Goal: Check status: Check status

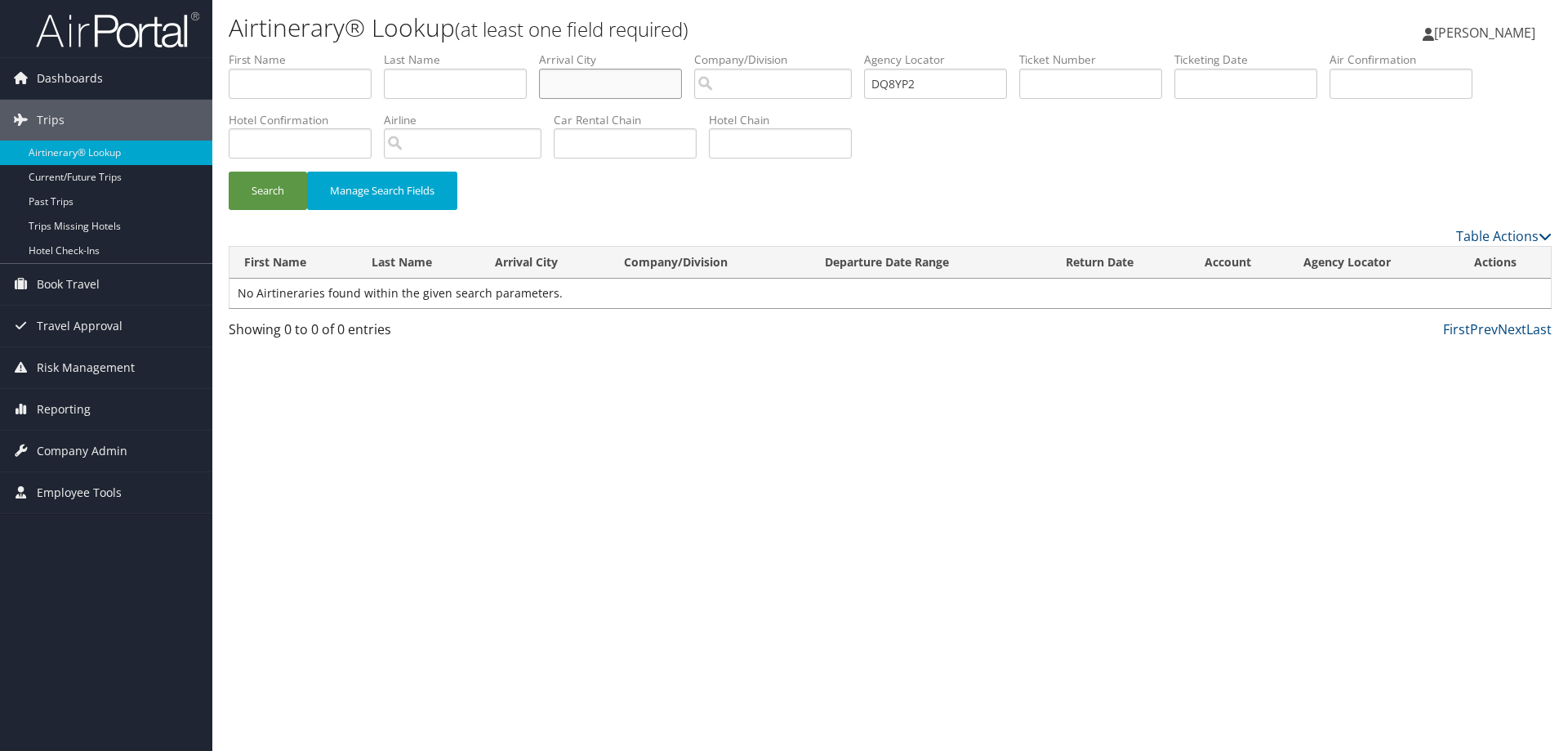
click at [578, 80] on input "text" at bounding box center [611, 84] width 143 height 30
drag, startPoint x: 759, startPoint y: 89, endPoint x: 751, endPoint y: 85, distance: 8.9
click at [758, 87] on input "search" at bounding box center [773, 84] width 157 height 30
click at [1084, 79] on input "text" at bounding box center [1091, 84] width 143 height 30
paste input "5267307332362"
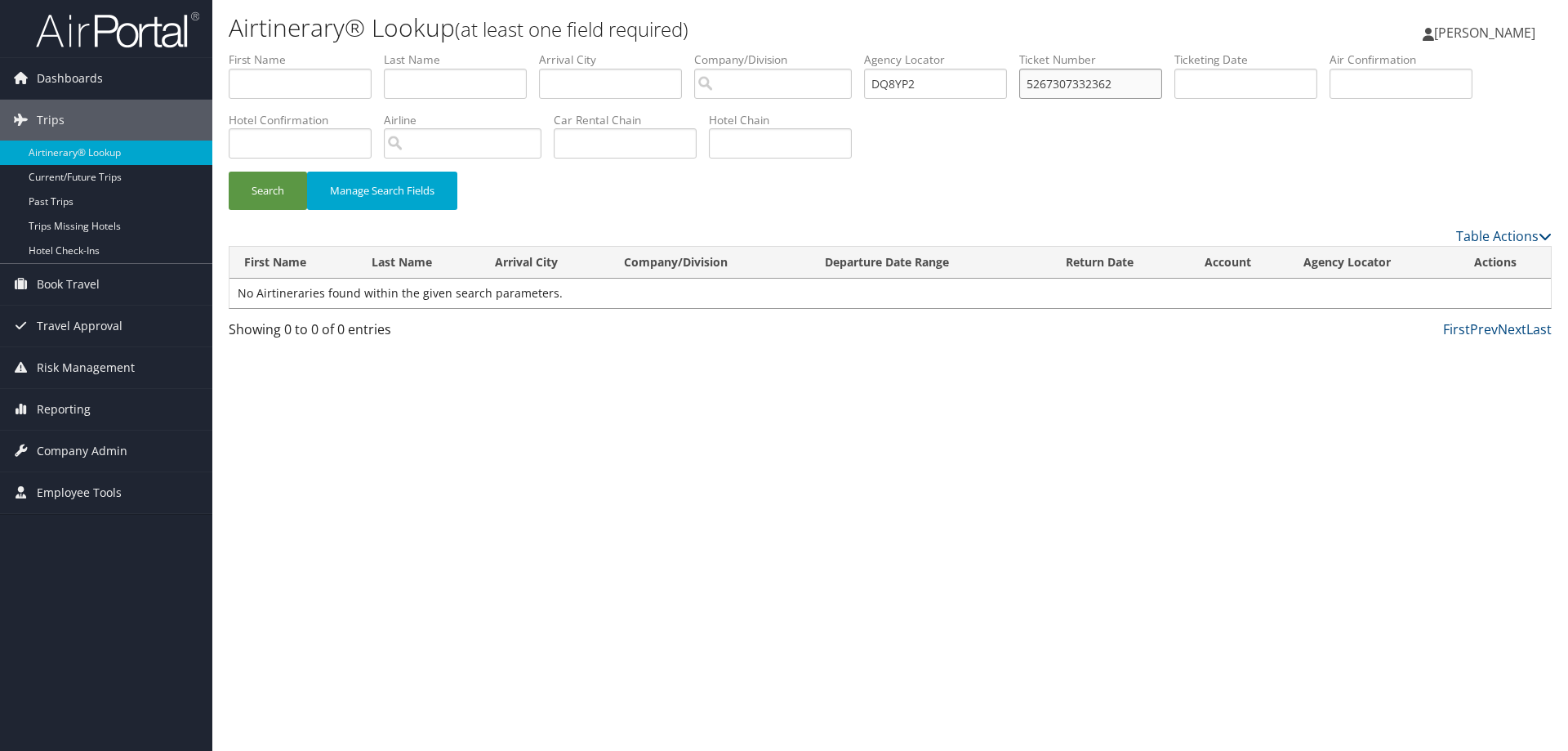
type input "5267307332362"
drag, startPoint x: 959, startPoint y: 83, endPoint x: 864, endPoint y: 80, distance: 95.0
click at [861, 51] on ul "First Name Last Name Departure City Arrival City Company/Division Airport/City …" at bounding box center [890, 51] width 1323 height 0
drag, startPoint x: 263, startPoint y: 196, endPoint x: 343, endPoint y: 289, distance: 122.7
click at [263, 195] on button "Search" at bounding box center [268, 191] width 78 height 38
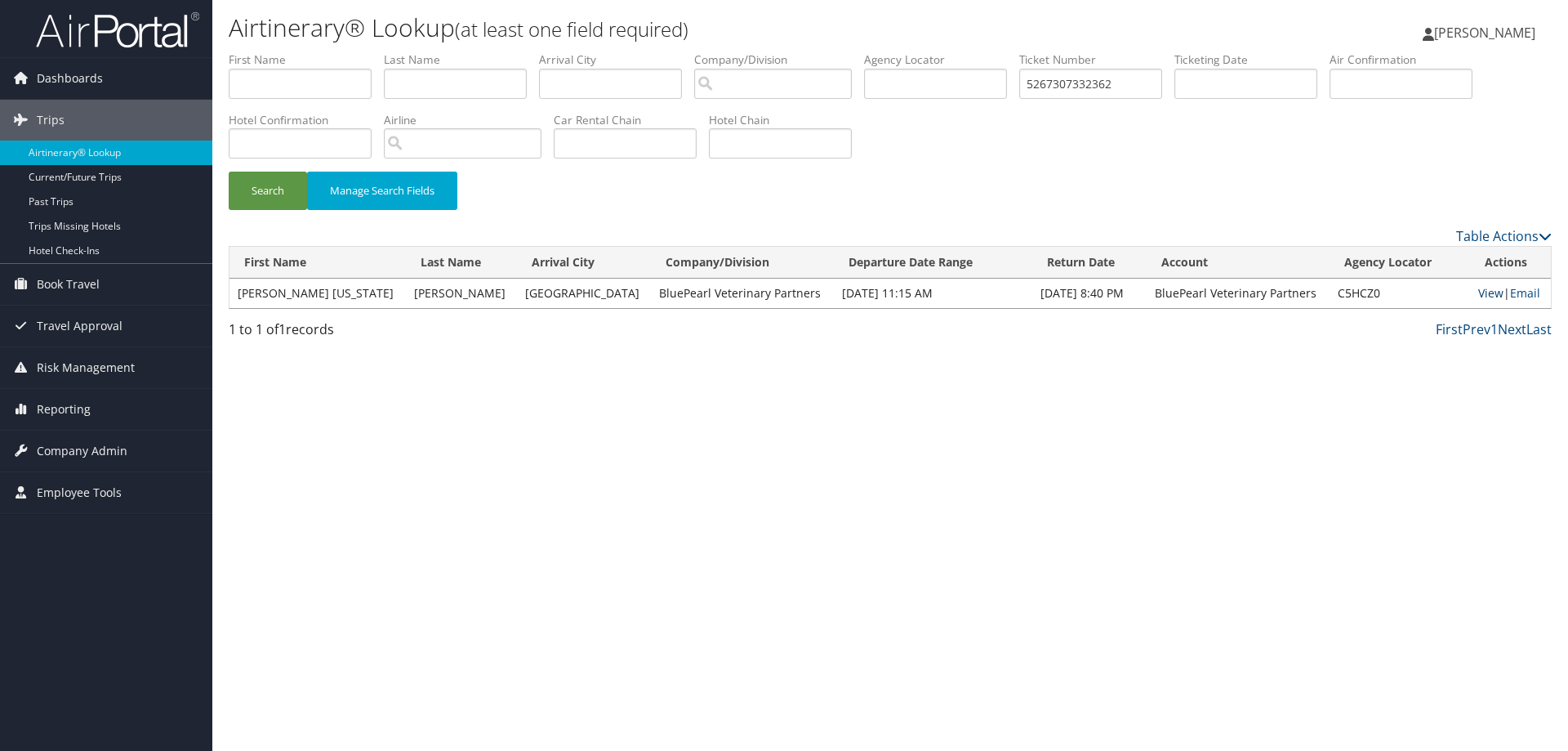
click at [1478, 296] on link "View" at bounding box center [1491, 293] width 26 height 15
drag, startPoint x: 1104, startPoint y: 79, endPoint x: 922, endPoint y: 97, distance: 182.9
click at [867, 51] on ul "First Name Last Name Departure City Arrival City Company/Division Airport/City …" at bounding box center [890, 51] width 1323 height 0
click at [1175, 87] on li "Ticket Number 5267307332362" at bounding box center [1096, 81] width 155 height 60
drag, startPoint x: 1027, startPoint y: 92, endPoint x: 866, endPoint y: 86, distance: 161.1
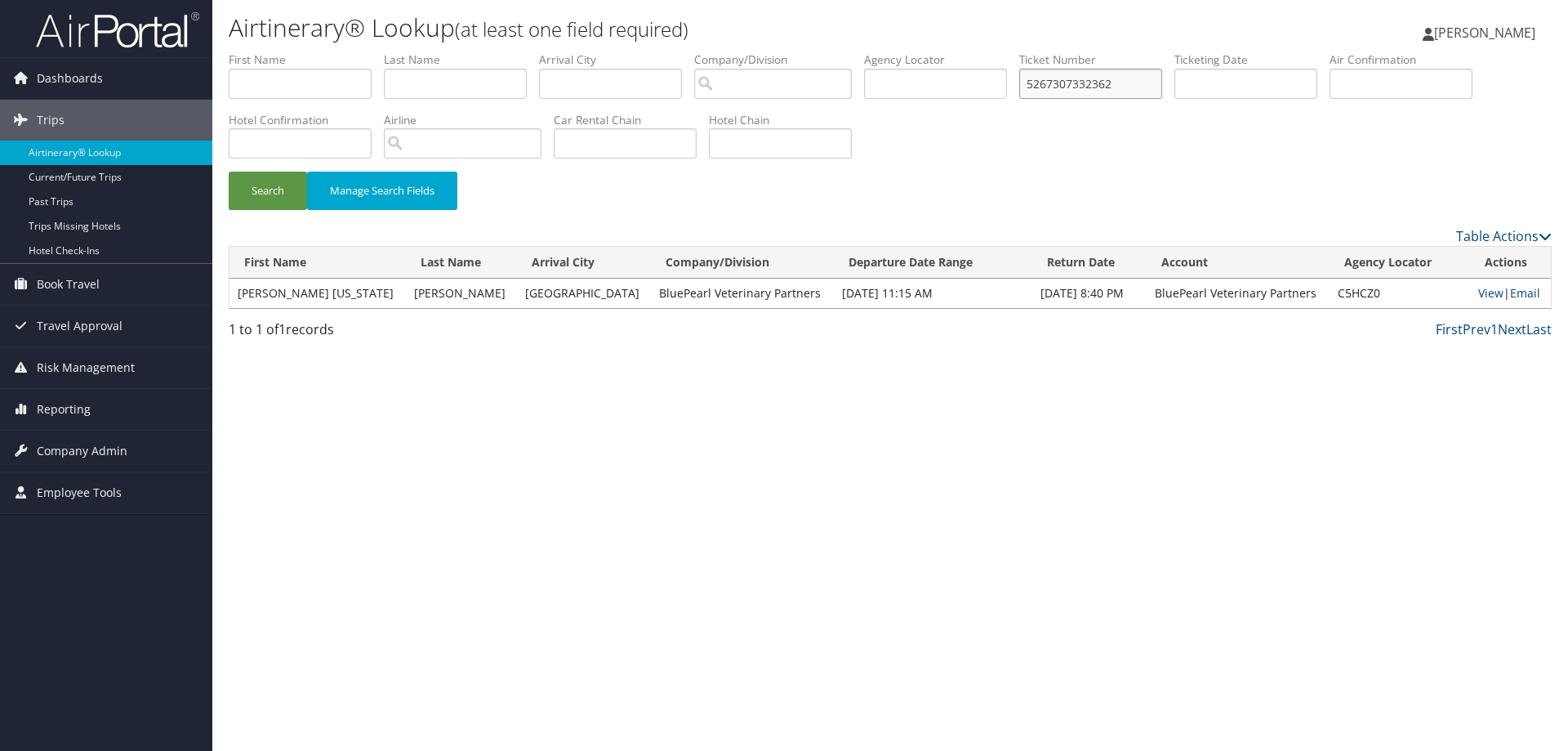
click at [860, 51] on ul "First Name Last Name Departure City Arrival City Company/Division Airport/City …" at bounding box center [890, 51] width 1323 height 0
paste input "0067311097900"
click at [266, 186] on button "Search" at bounding box center [268, 191] width 78 height 38
click at [1477, 289] on link "View" at bounding box center [1489, 293] width 26 height 15
drag, startPoint x: 1147, startPoint y: 89, endPoint x: 610, endPoint y: 47, distance: 538.6
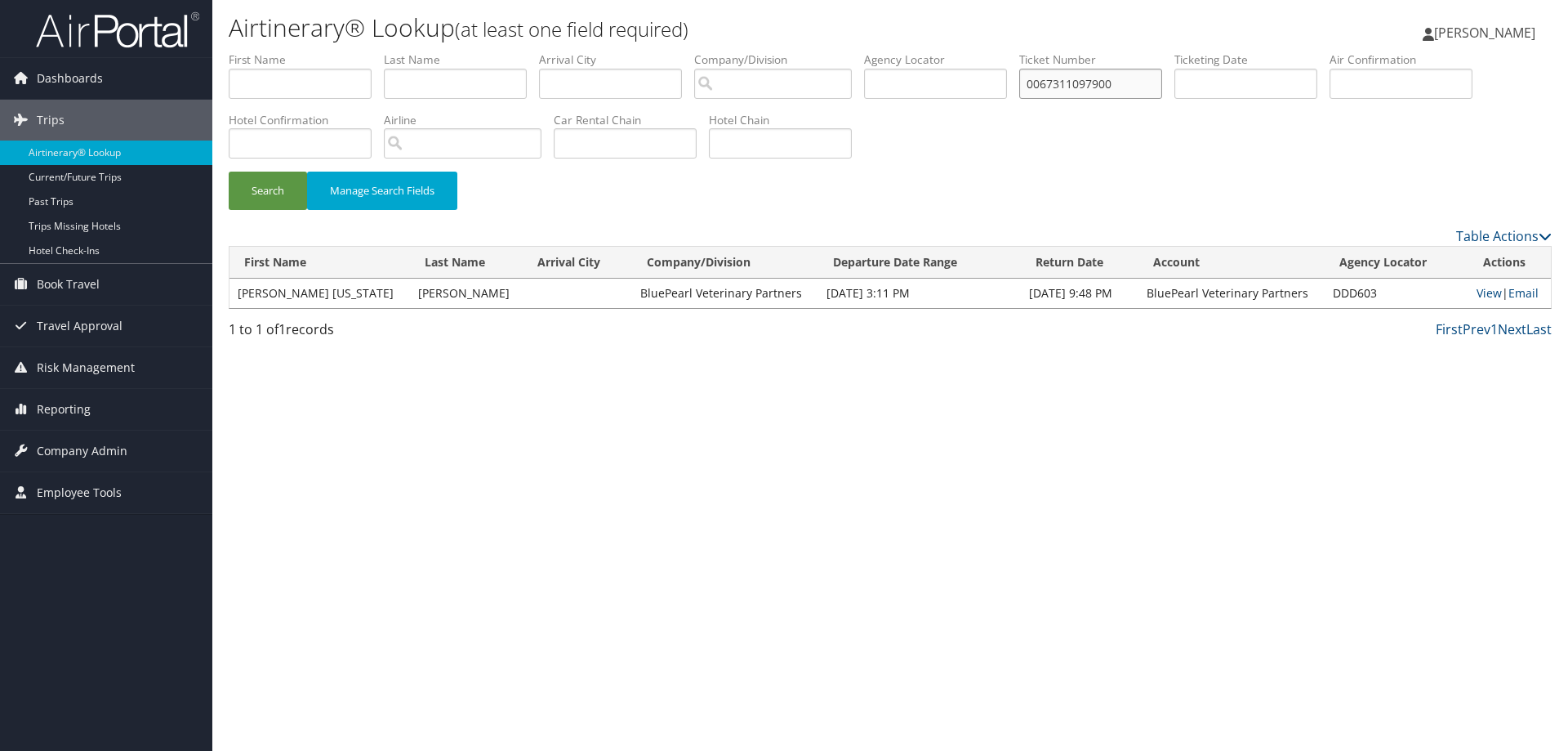
click at [610, 47] on div "Airtinerary® Lookup (at least one field required) Bailee Higley Bailee Higley M…" at bounding box center [890, 376] width 1356 height 751
paste input "899994268"
click at [254, 181] on button "Search" at bounding box center [268, 191] width 78 height 38
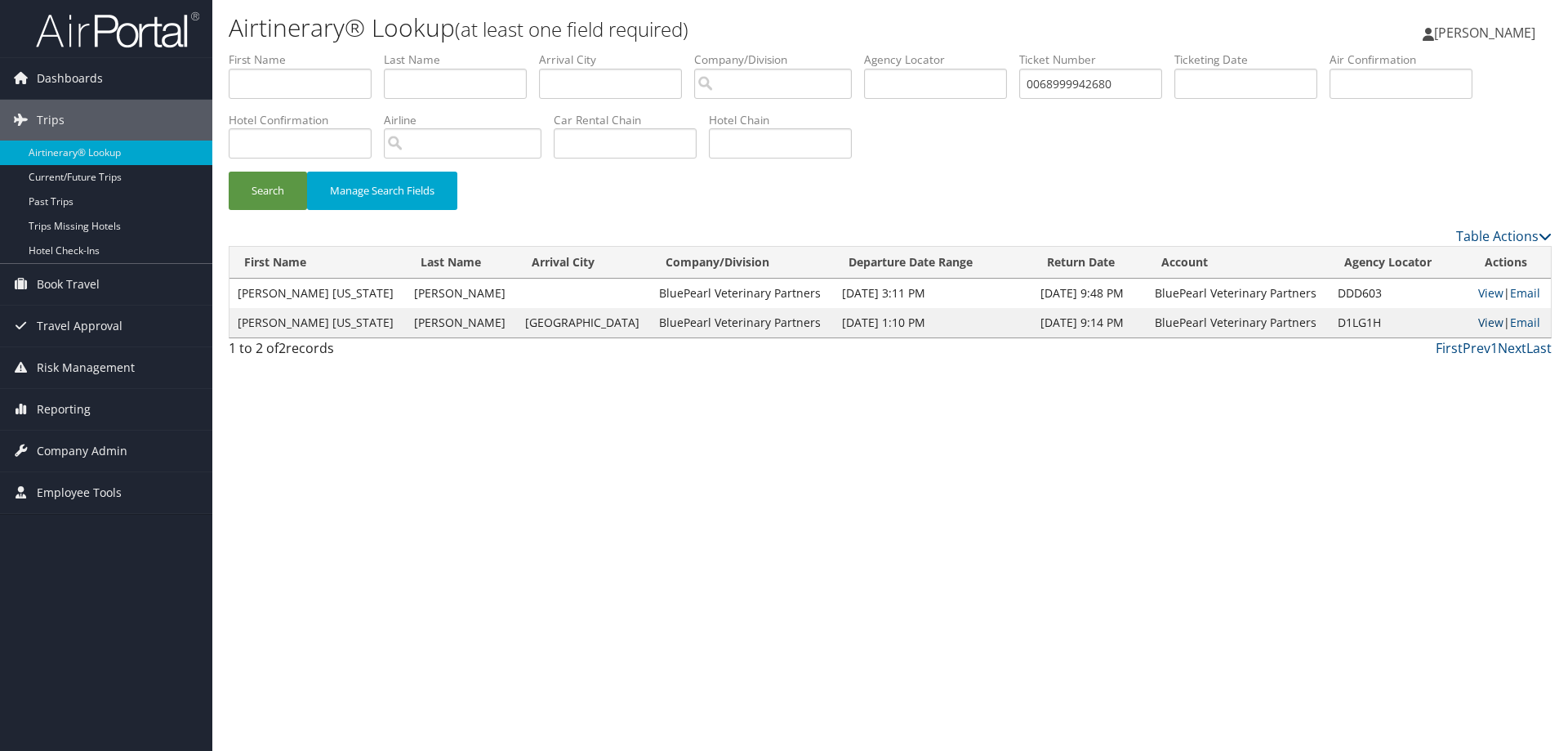
click at [1480, 323] on link "View" at bounding box center [1491, 322] width 26 height 15
drag, startPoint x: 1137, startPoint y: 86, endPoint x: 712, endPoint y: 95, distance: 425.1
click at [713, 51] on ul "First Name Last Name Departure City Arrival City Company/Division Airport/City …" at bounding box center [890, 51] width 1323 height 0
paste input "7308777822"
type input "0067308777822"
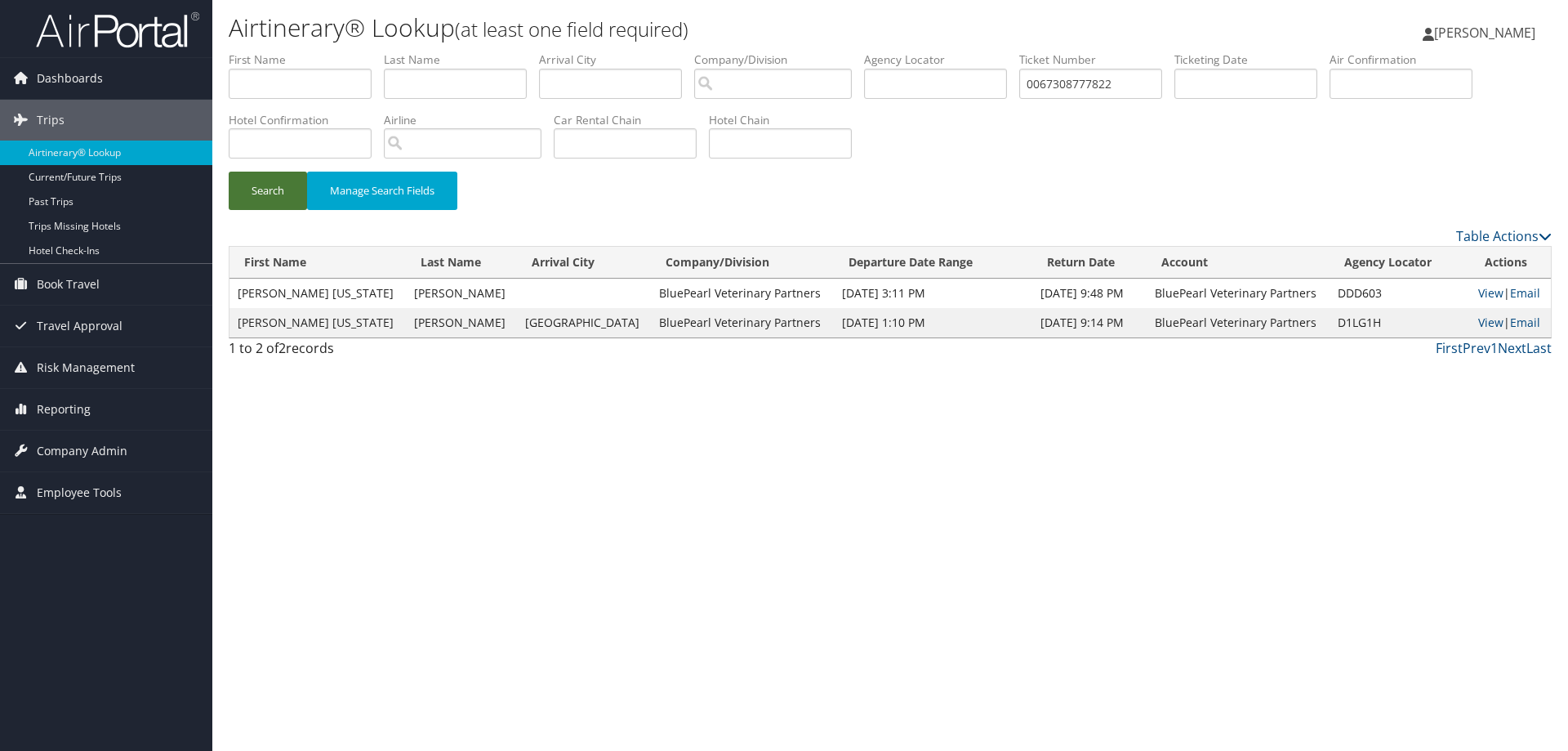
click at [269, 184] on button "Search" at bounding box center [268, 191] width 78 height 38
click at [1486, 323] on link "View" at bounding box center [1491, 322] width 26 height 15
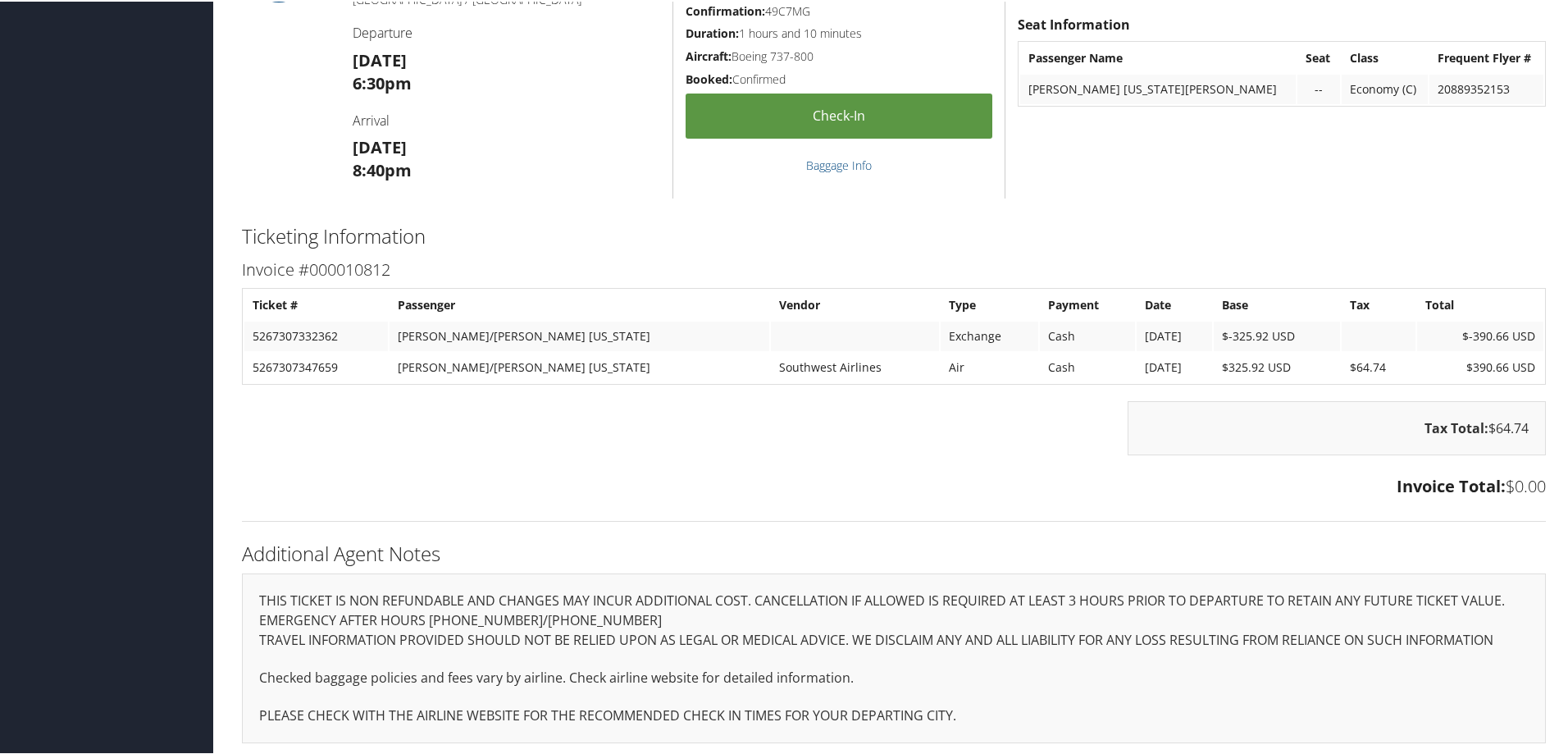
scroll to position [1905, 0]
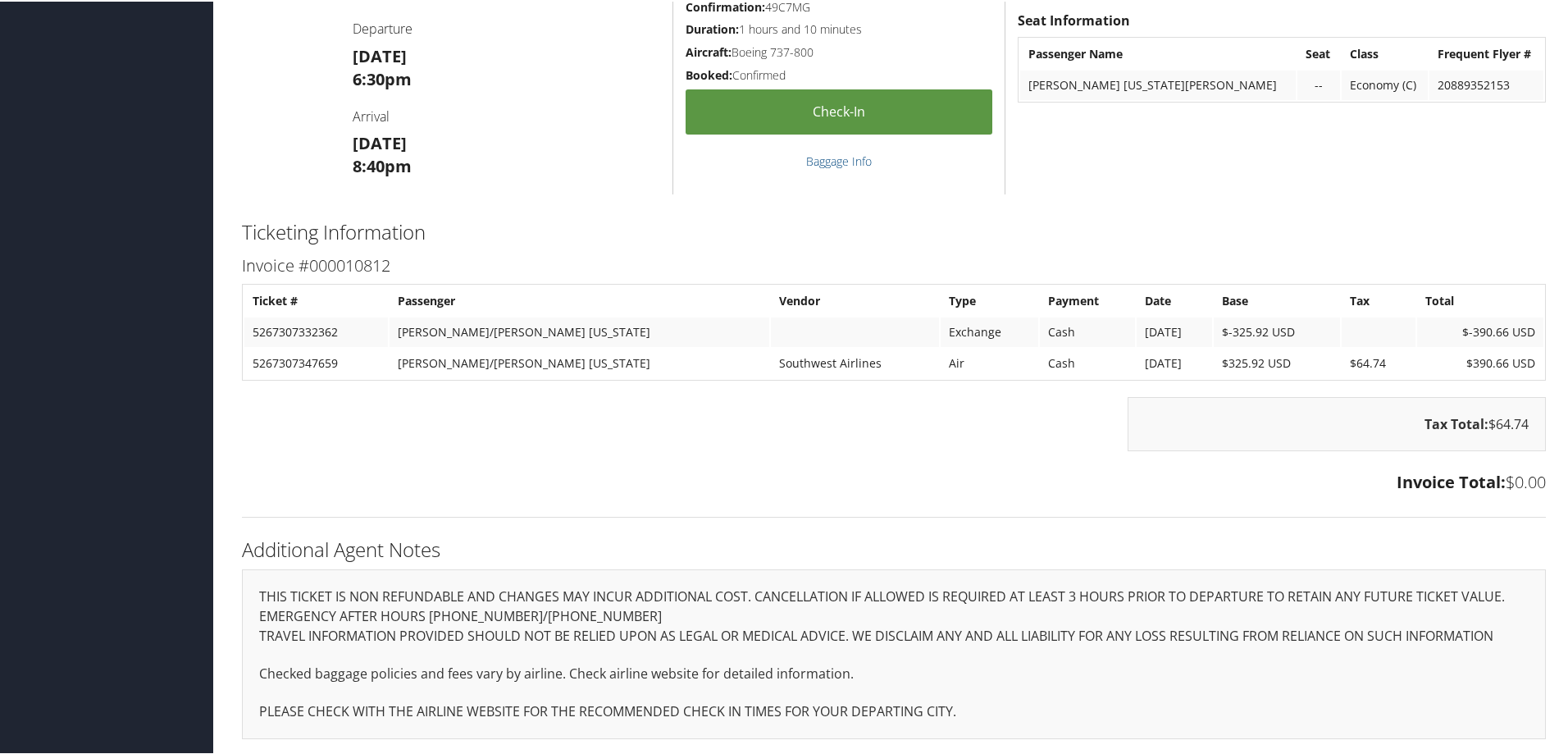
click at [281, 326] on td "5267307332362" at bounding box center [316, 330] width 144 height 30
click at [282, 326] on td "5267307332362" at bounding box center [316, 330] width 144 height 30
copy td "5267307332362"
click at [320, 353] on td "5267307347659" at bounding box center [316, 362] width 144 height 30
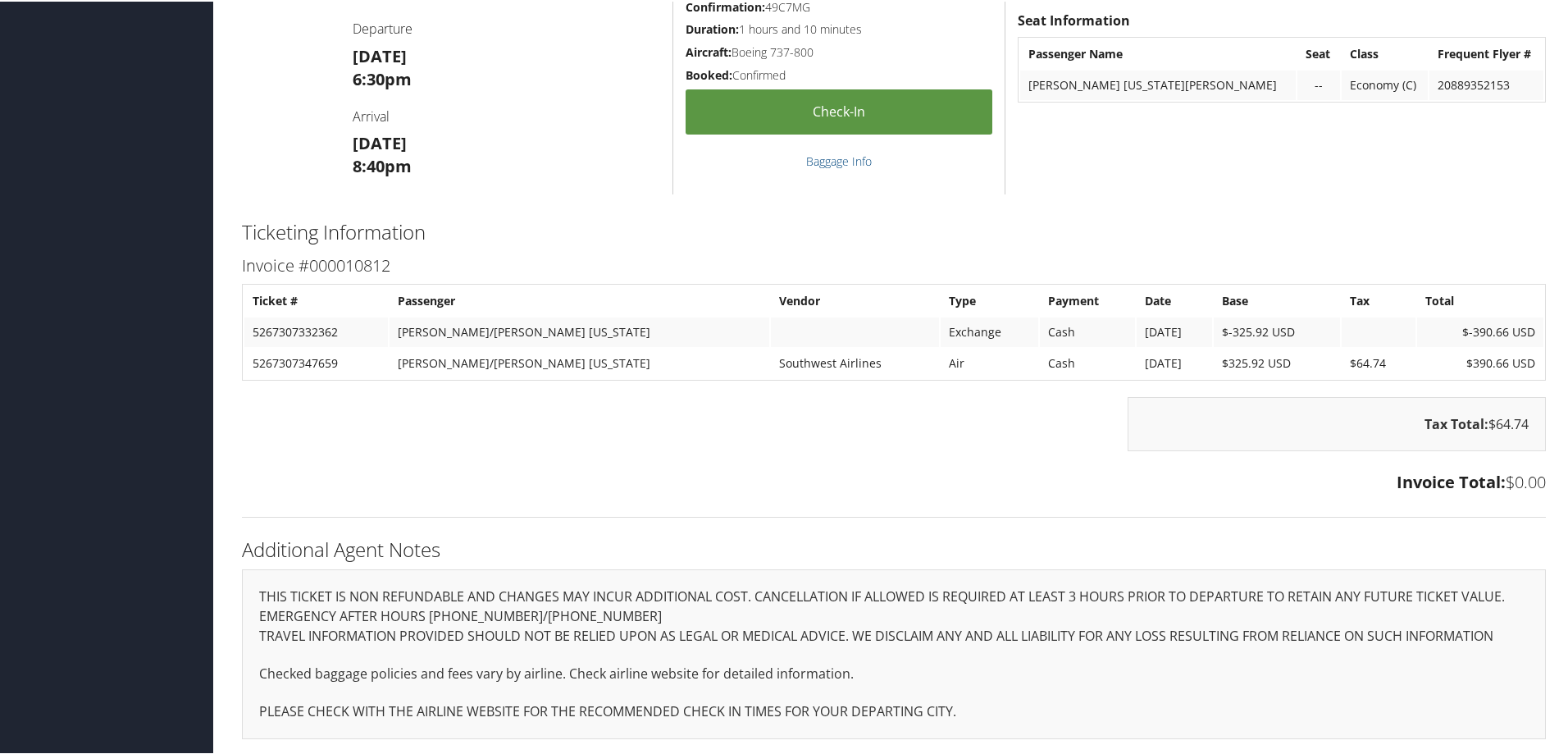
drag, startPoint x: 718, startPoint y: 448, endPoint x: 758, endPoint y: 466, distance: 43.9
click at [718, 449] on div "Tax Total: $64.74" at bounding box center [894, 431] width 1329 height 71
click at [273, 326] on td "5267307332362" at bounding box center [316, 330] width 144 height 30
copy td "5267307332362"
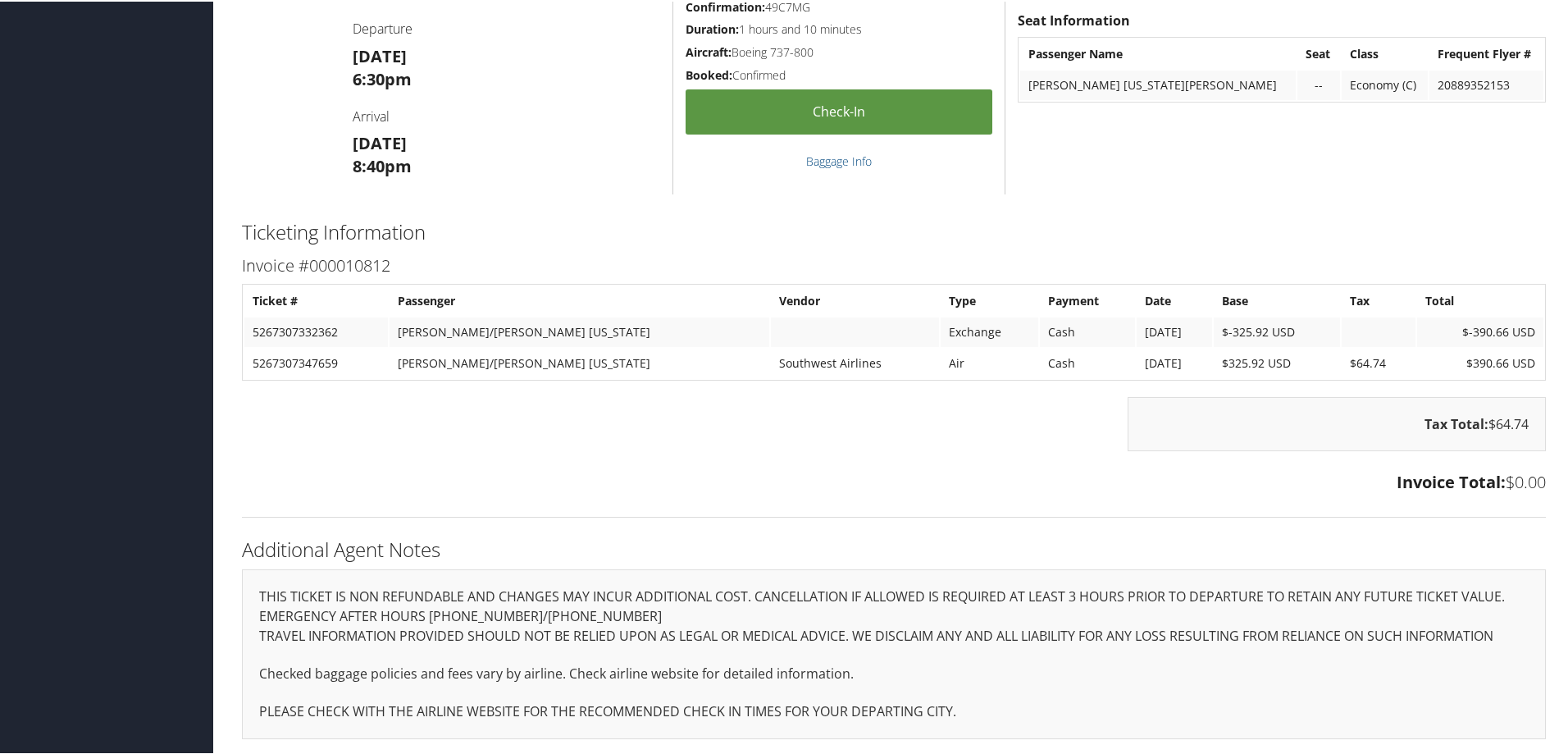
click at [624, 457] on div "Tax Total: $64.74" at bounding box center [894, 431] width 1329 height 71
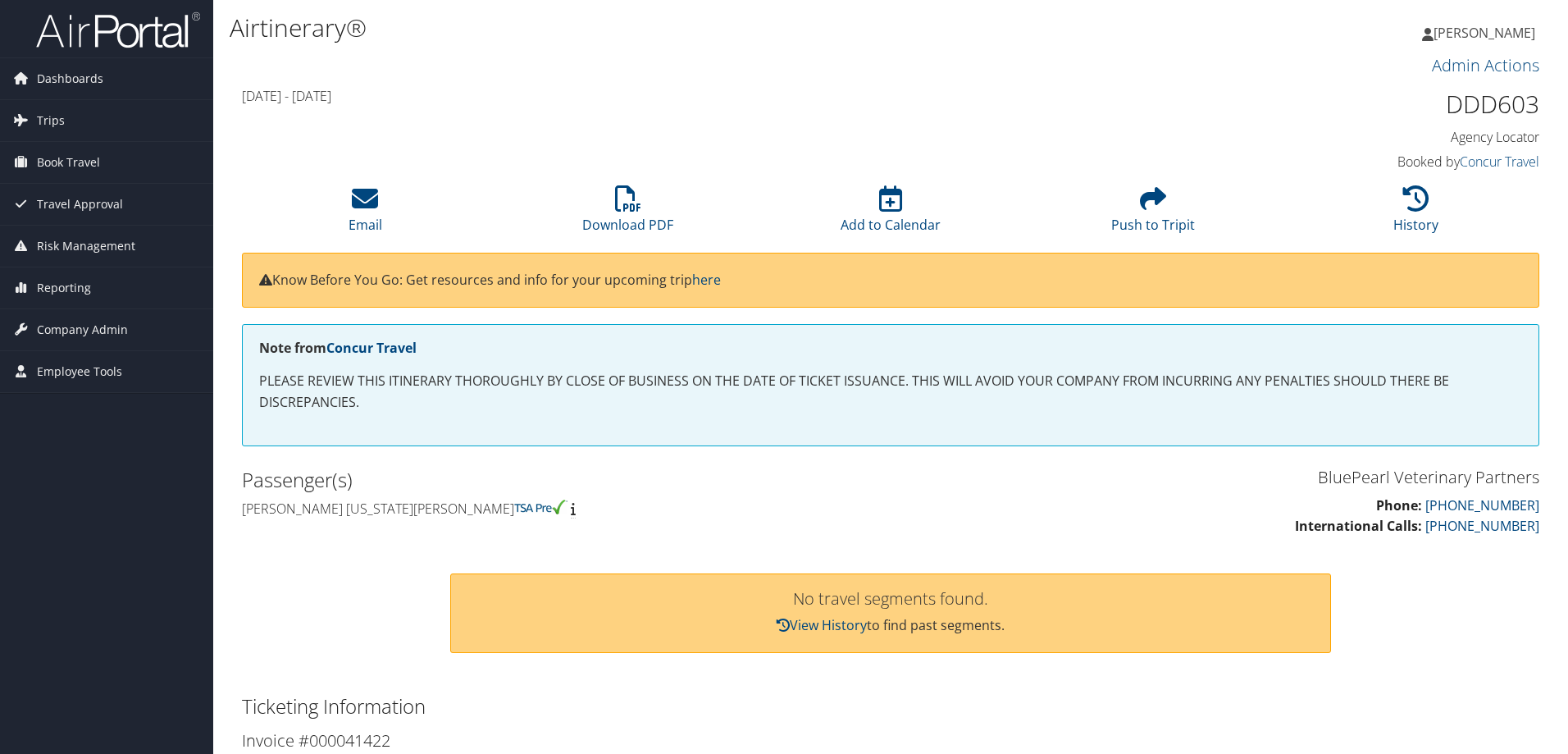
scroll to position [485, 0]
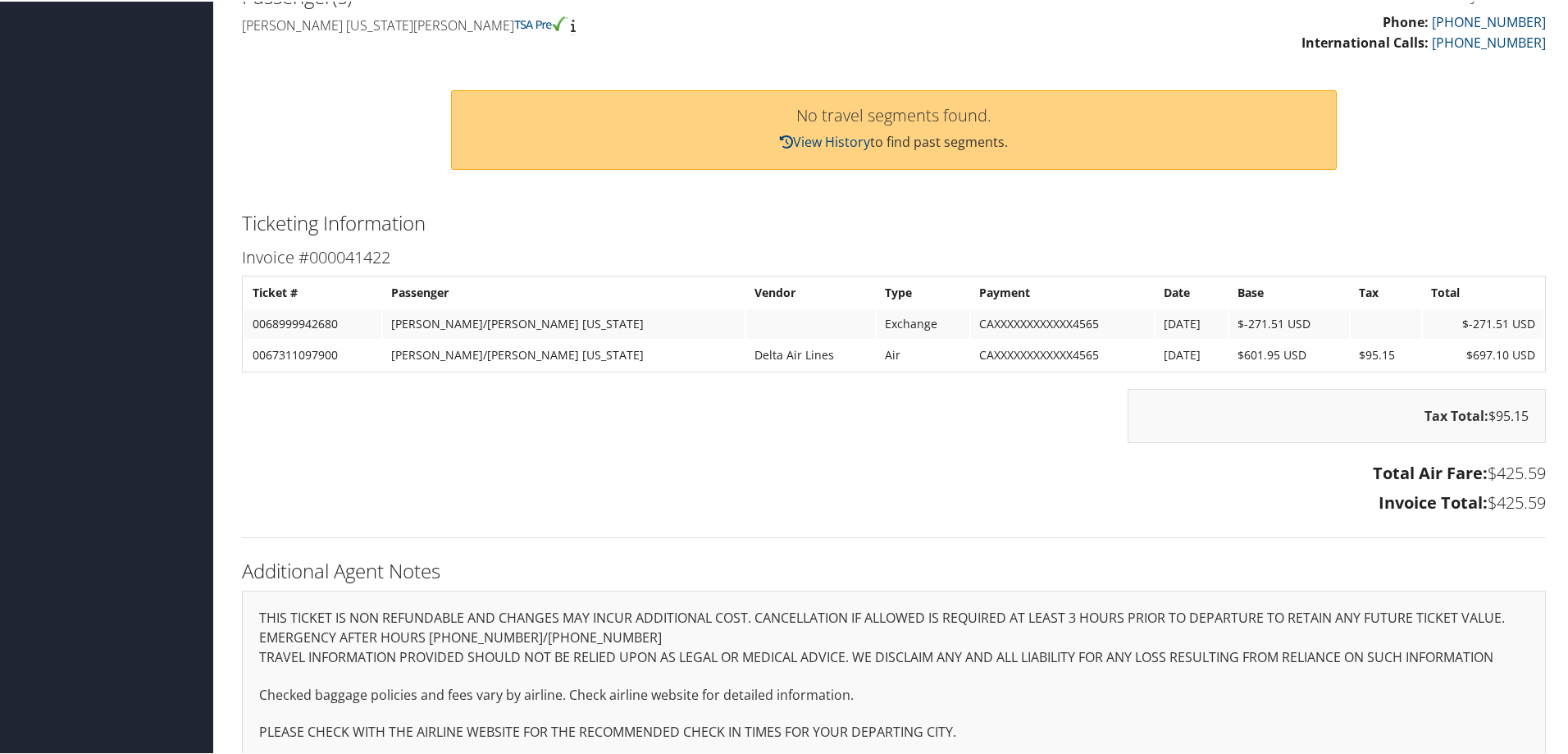
click at [306, 319] on td "0068999942680" at bounding box center [312, 322] width 137 height 30
copy td "0068999942680"
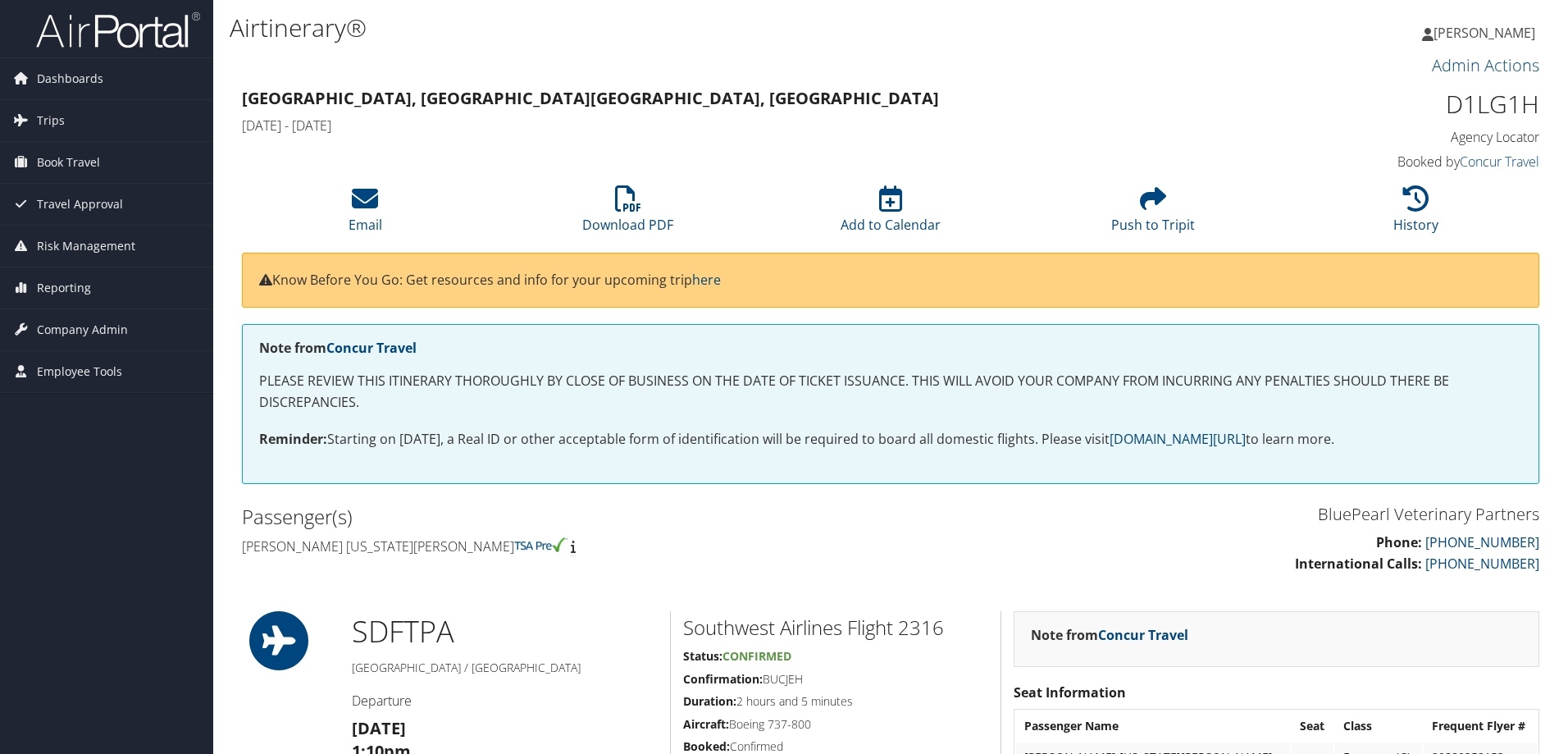
scroll to position [2051, 0]
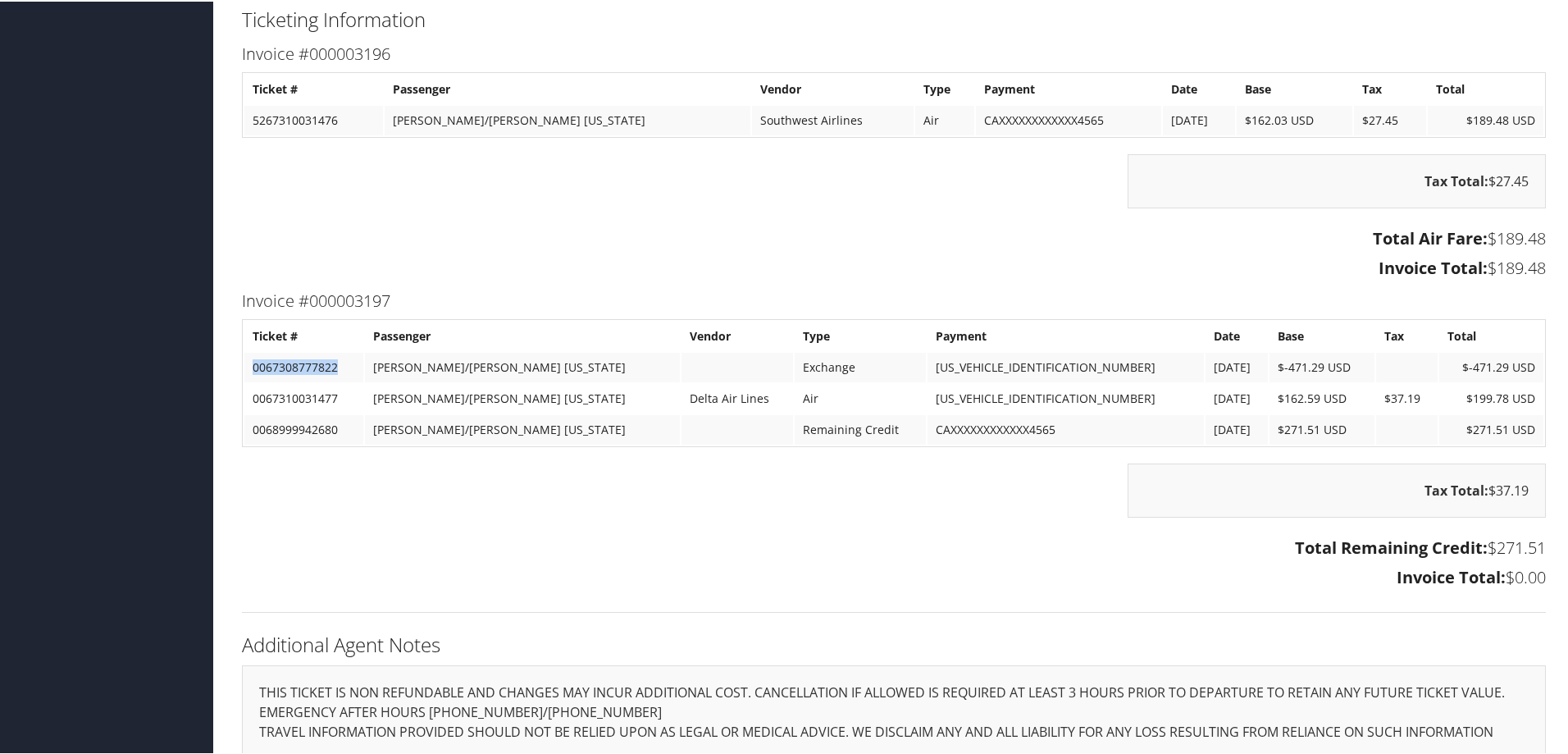
drag, startPoint x: 316, startPoint y: 366, endPoint x: 248, endPoint y: 370, distance: 68.1
click at [248, 370] on td "0067308777822" at bounding box center [303, 366] width 119 height 30
copy td "0067308777822"
